Goal: Task Accomplishment & Management: Use online tool/utility

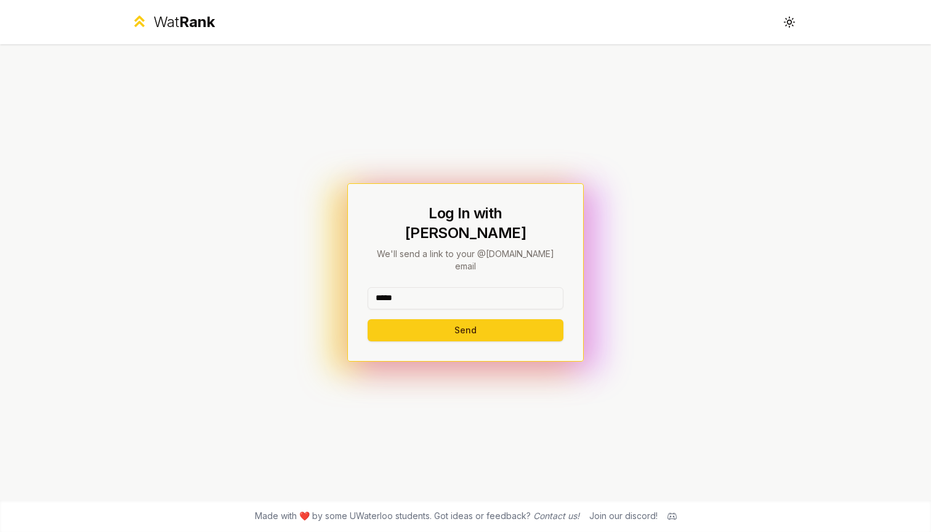
type input "*****"
click at [465, 319] on button "Send" at bounding box center [465, 330] width 196 height 22
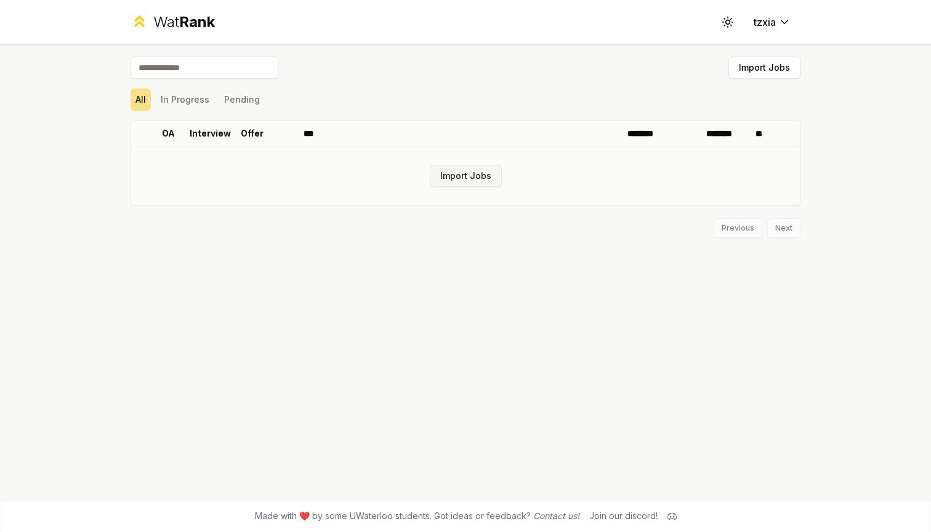
click at [467, 172] on button "Import Jobs" at bounding box center [466, 176] width 72 height 22
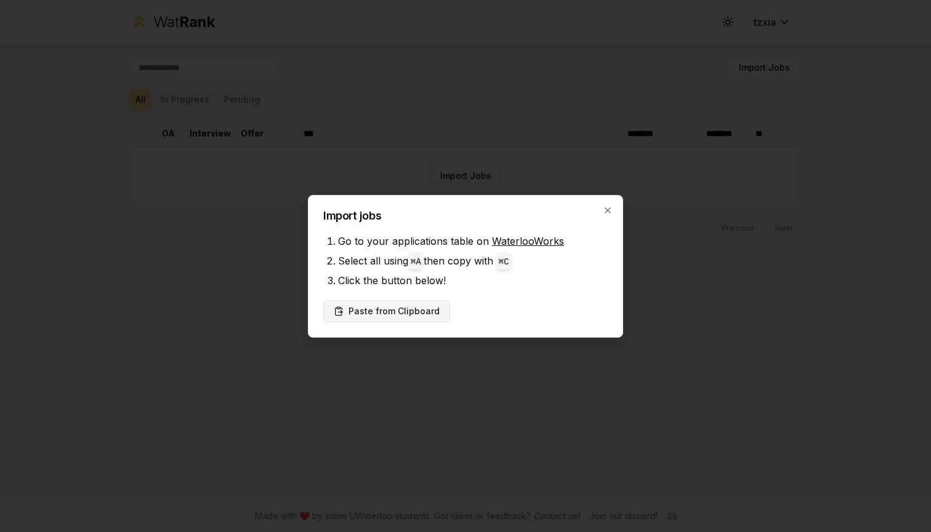
click at [389, 312] on button "Paste from Clipboard" at bounding box center [386, 311] width 127 height 22
click at [398, 313] on button "Paste from Clipboard" at bounding box center [386, 311] width 127 height 22
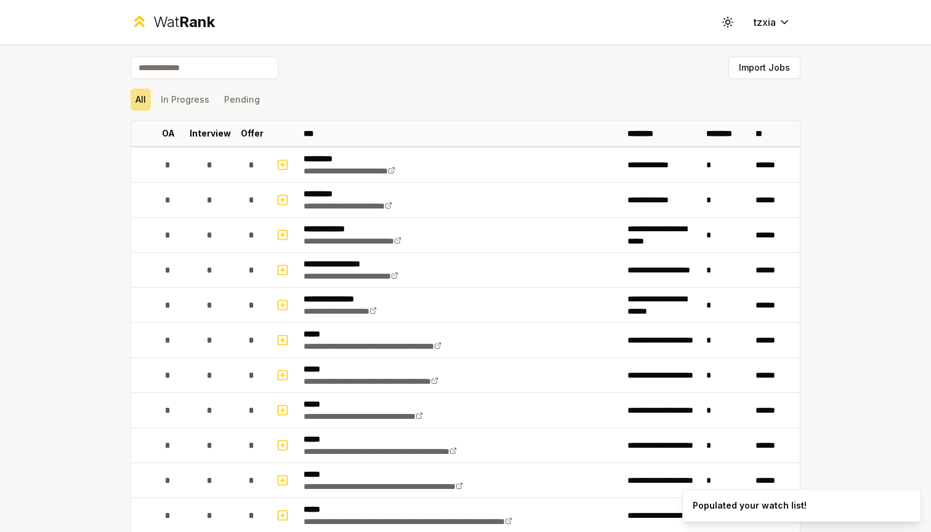
click at [870, 165] on div "**********" at bounding box center [465, 266] width 931 height 532
click at [186, 94] on button "In Progress" at bounding box center [185, 100] width 58 height 22
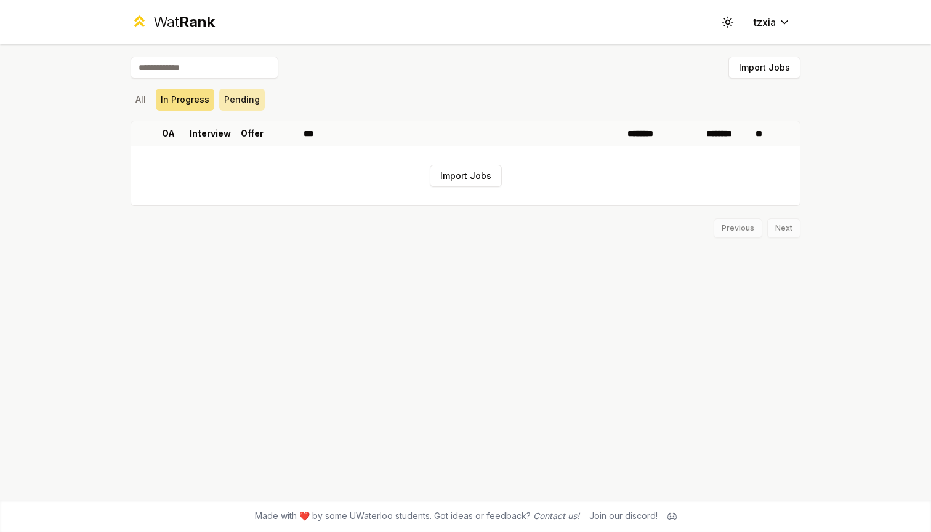
click at [247, 100] on button "Pending" at bounding box center [242, 100] width 46 height 22
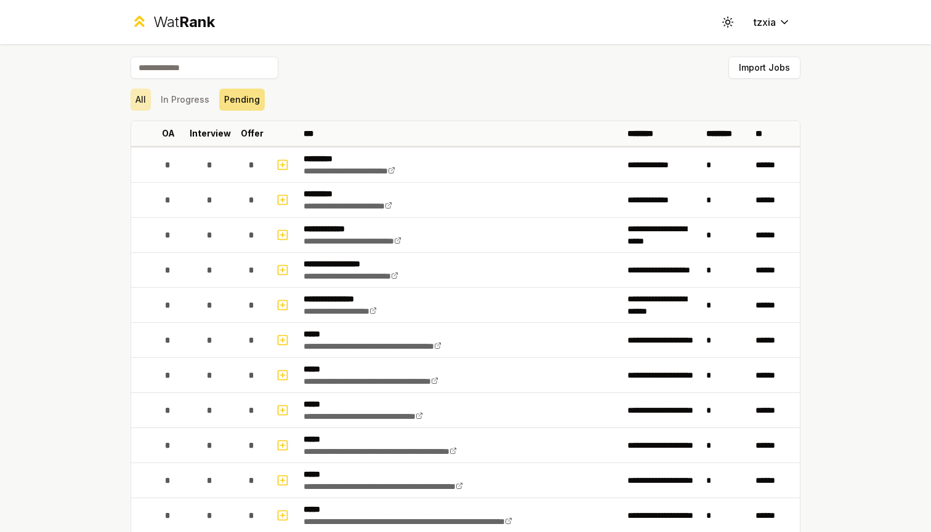
click at [135, 94] on button "All" at bounding box center [140, 100] width 20 height 22
click at [182, 97] on button "In Progress" at bounding box center [185, 100] width 58 height 22
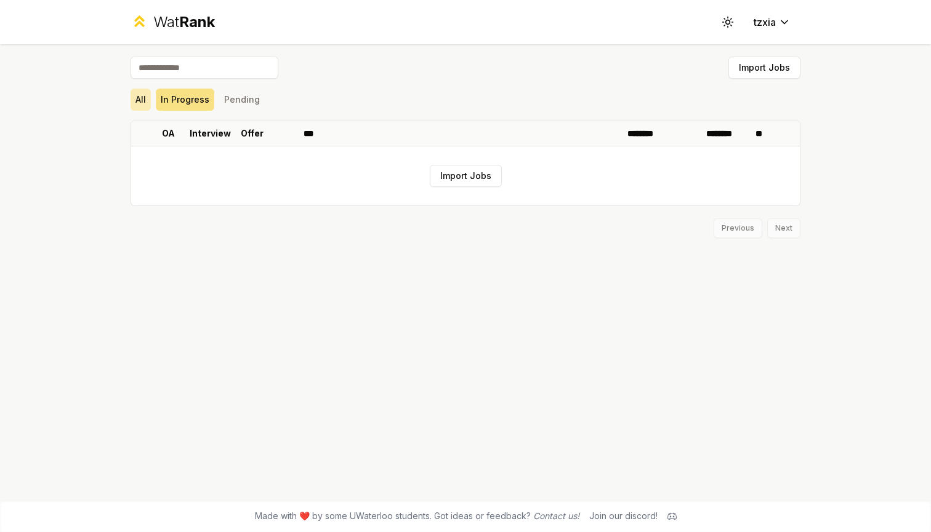
click at [139, 102] on button "All" at bounding box center [140, 100] width 20 height 22
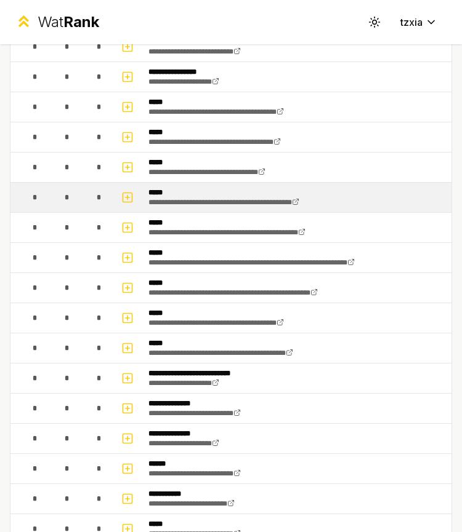
scroll to position [206, 0]
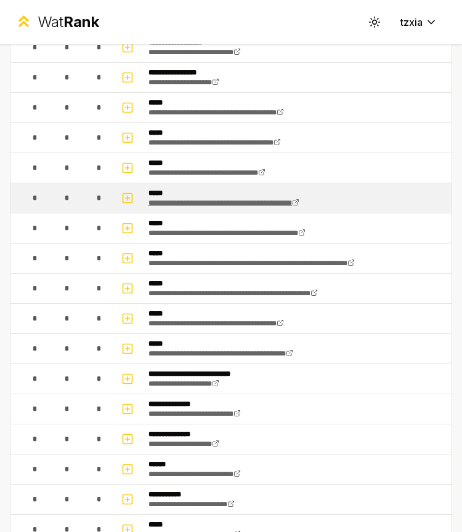
click at [298, 201] on icon at bounding box center [295, 203] width 5 height 5
